Goal: Task Accomplishment & Management: Manage account settings

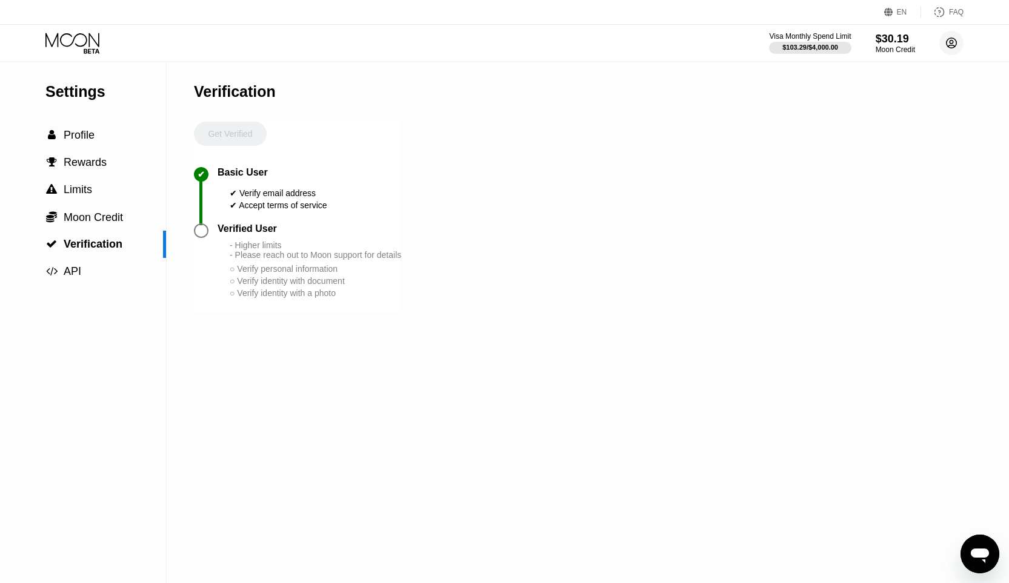
click at [962, 33] on icon at bounding box center [951, 43] width 24 height 24
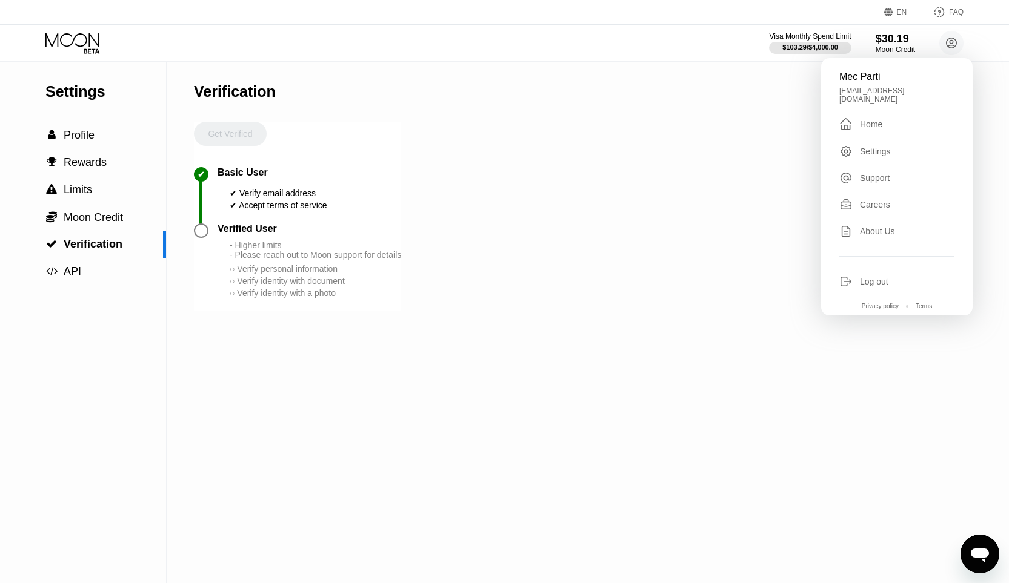
click at [855, 117] on div "" at bounding box center [849, 124] width 21 height 15
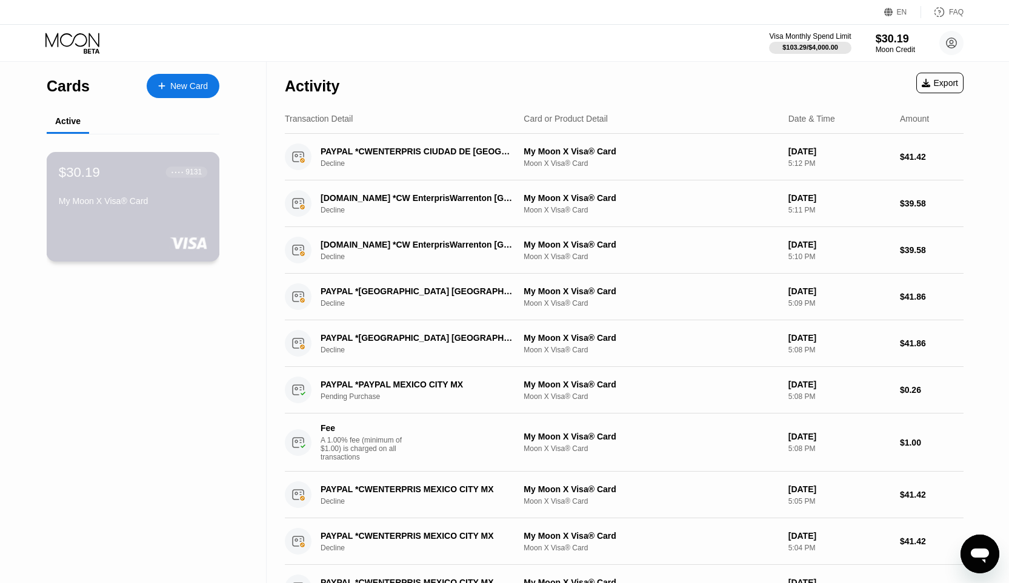
click at [124, 199] on div "My Moon X Visa® Card" at bounding box center [133, 201] width 148 height 10
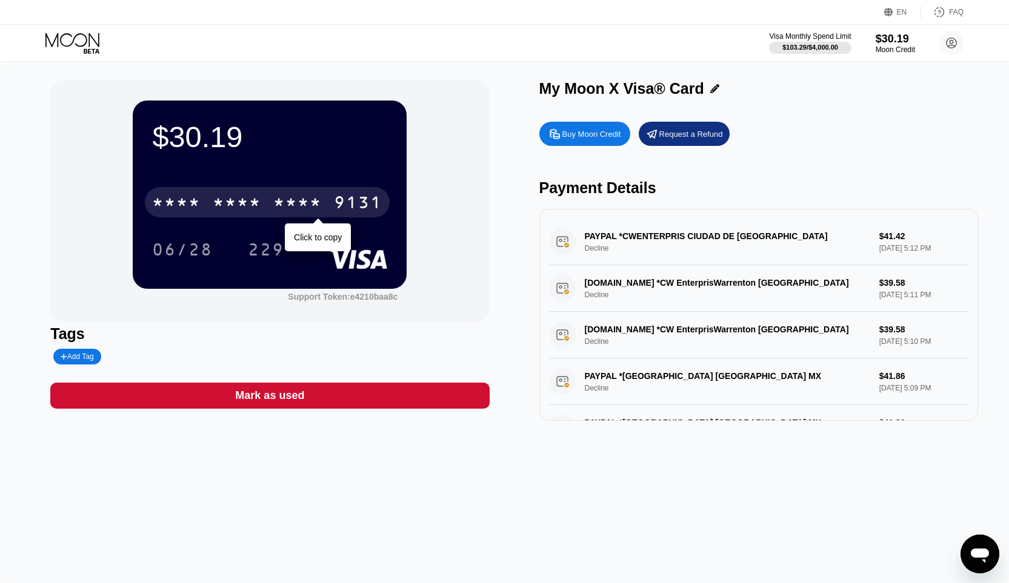
click at [268, 199] on div "* * * * * * * * * * * * 9131" at bounding box center [267, 202] width 245 height 30
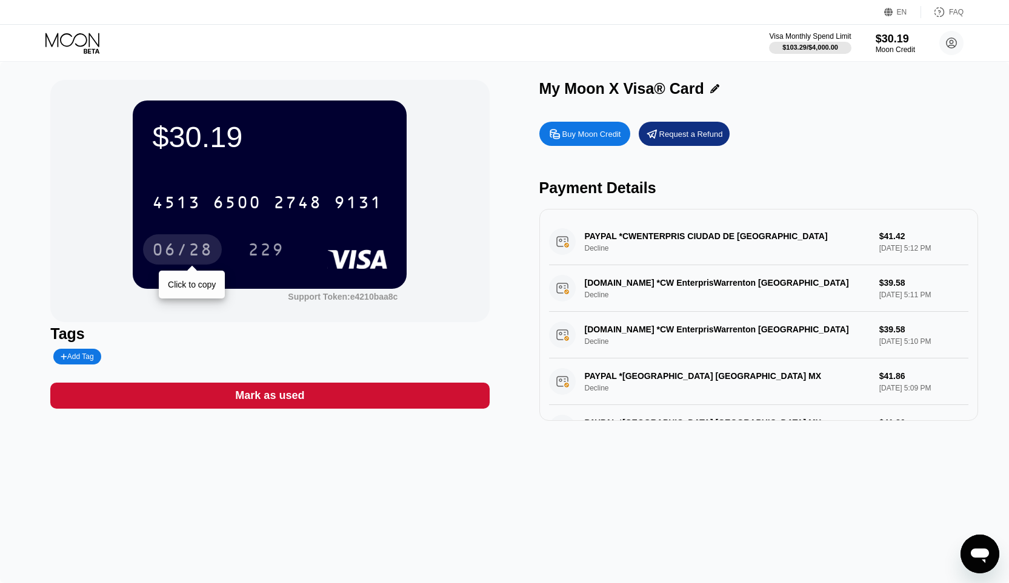
click at [194, 244] on div "06/28" at bounding box center [182, 251] width 61 height 19
